Goal: Navigation & Orientation: Find specific page/section

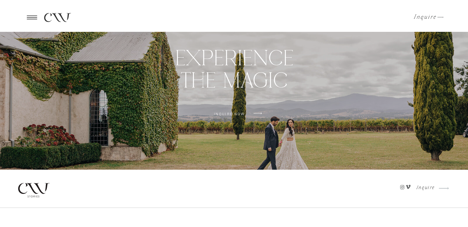
scroll to position [1851, 0]
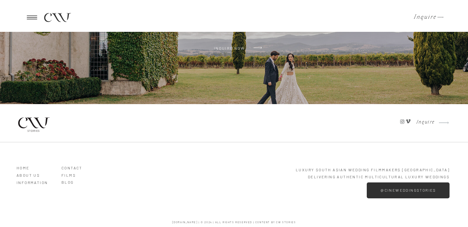
click at [36, 176] on h3 "ABOUT US" at bounding box center [35, 174] width 36 height 6
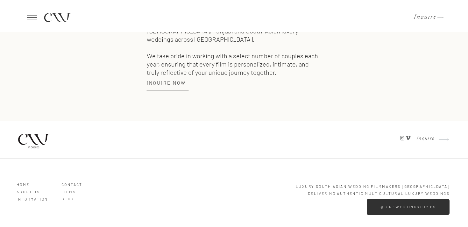
scroll to position [911, 0]
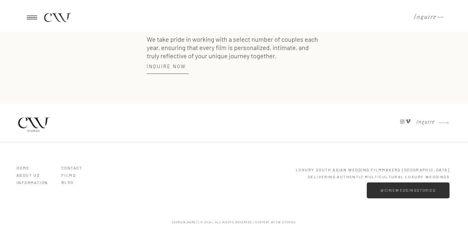
click at [406, 189] on h3 "@cineweddingstories" at bounding box center [408, 190] width 66 height 4
